Goal: Task Accomplishment & Management: Manage account settings

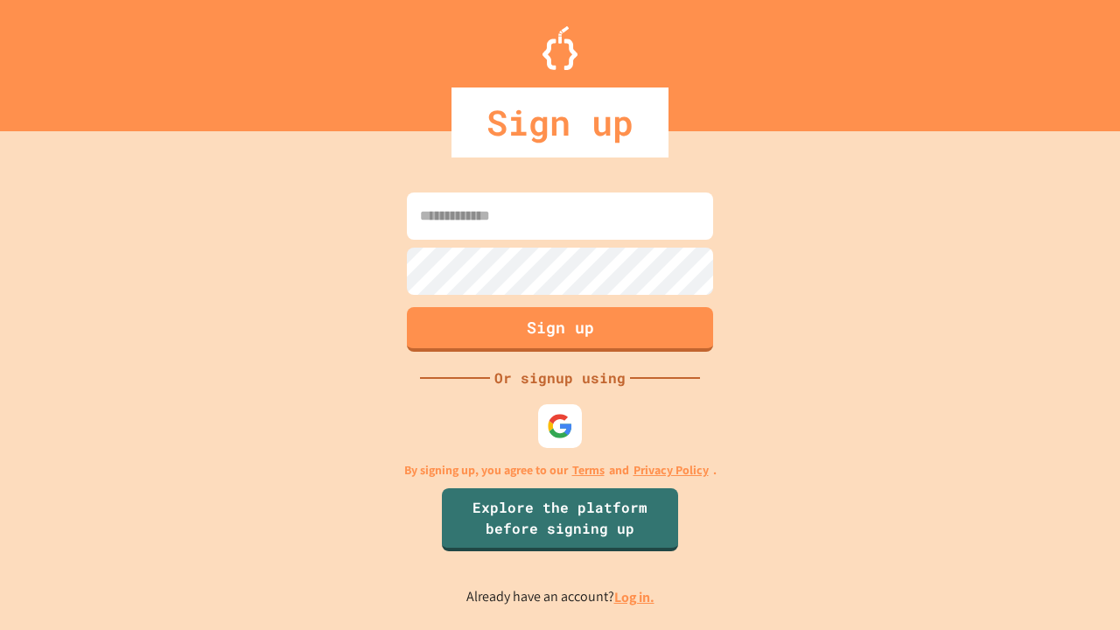
click at [635, 597] on link "Log in." at bounding box center [634, 597] width 40 height 18
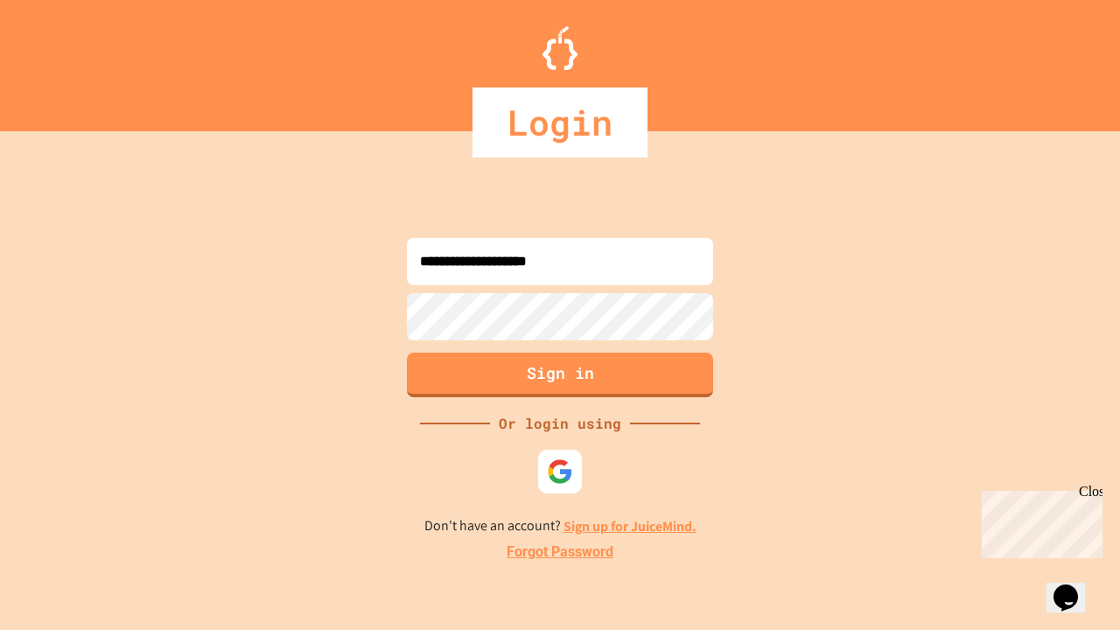
type input "**********"
